Goal: Task Accomplishment & Management: Manage account settings

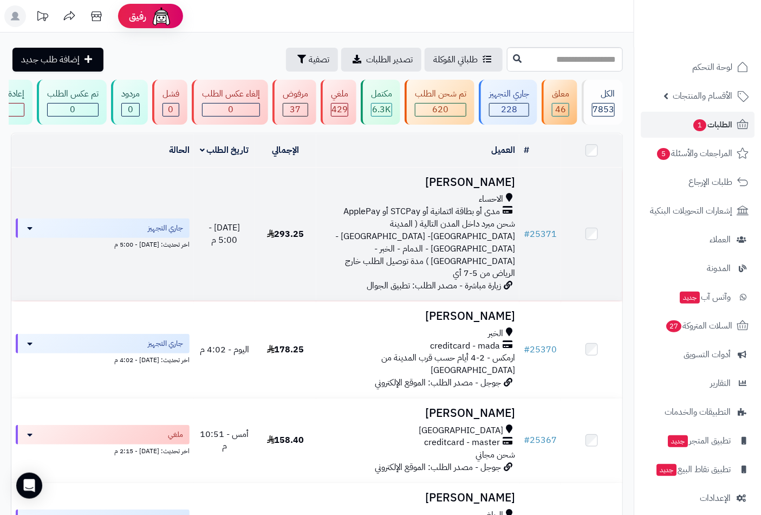
click at [484, 218] on span "مدى أو بطاقة ائتمانية أو STCPay أو ApplePay" at bounding box center [421, 211] width 157 height 12
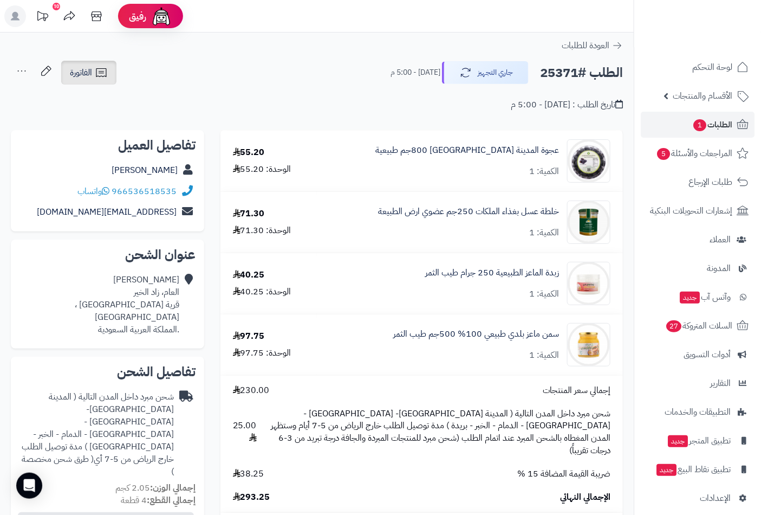
click at [91, 77] on span "الفاتورة" at bounding box center [81, 72] width 22 height 13
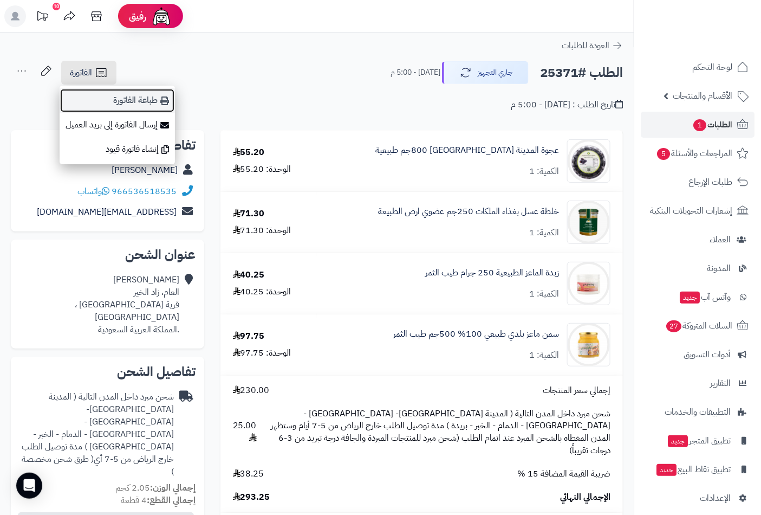
click at [147, 108] on link "طباعة الفاتورة" at bounding box center [117, 100] width 115 height 24
